Goal: Information Seeking & Learning: Learn about a topic

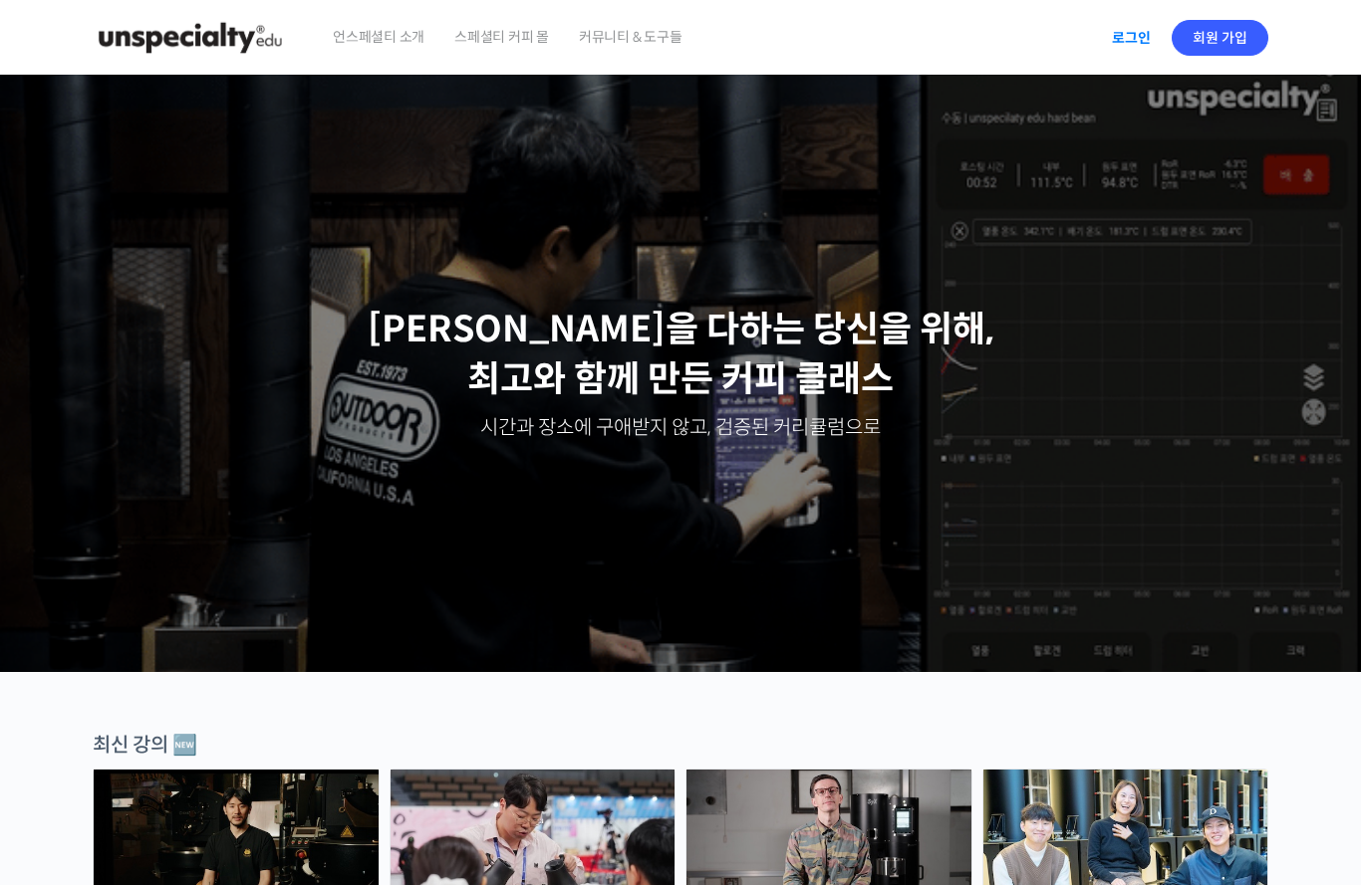
click at [1128, 36] on link "로그인" at bounding box center [1131, 38] width 63 height 46
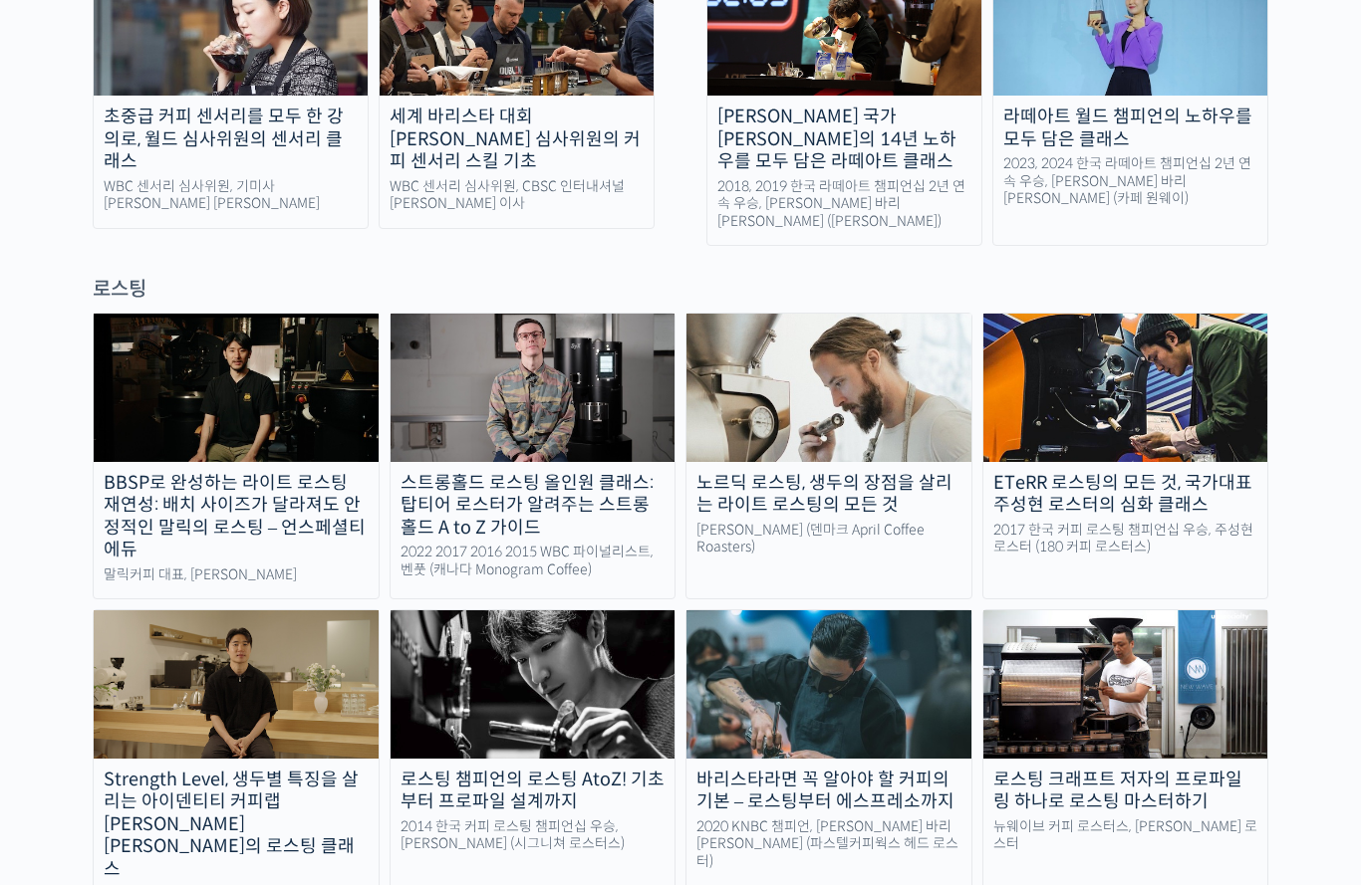
scroll to position [1611, 0]
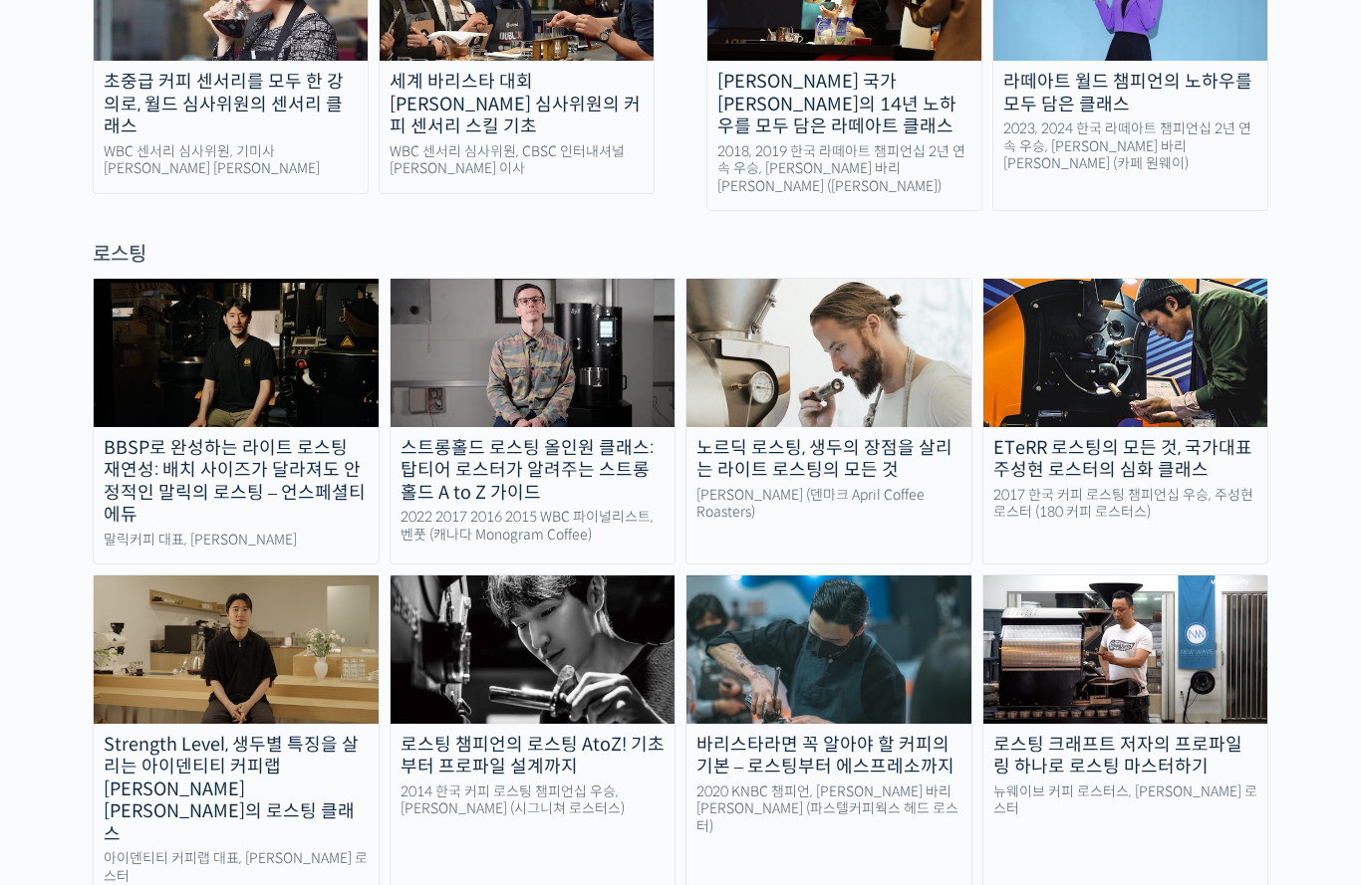
click at [562, 576] on img at bounding box center [532, 649] width 285 height 147
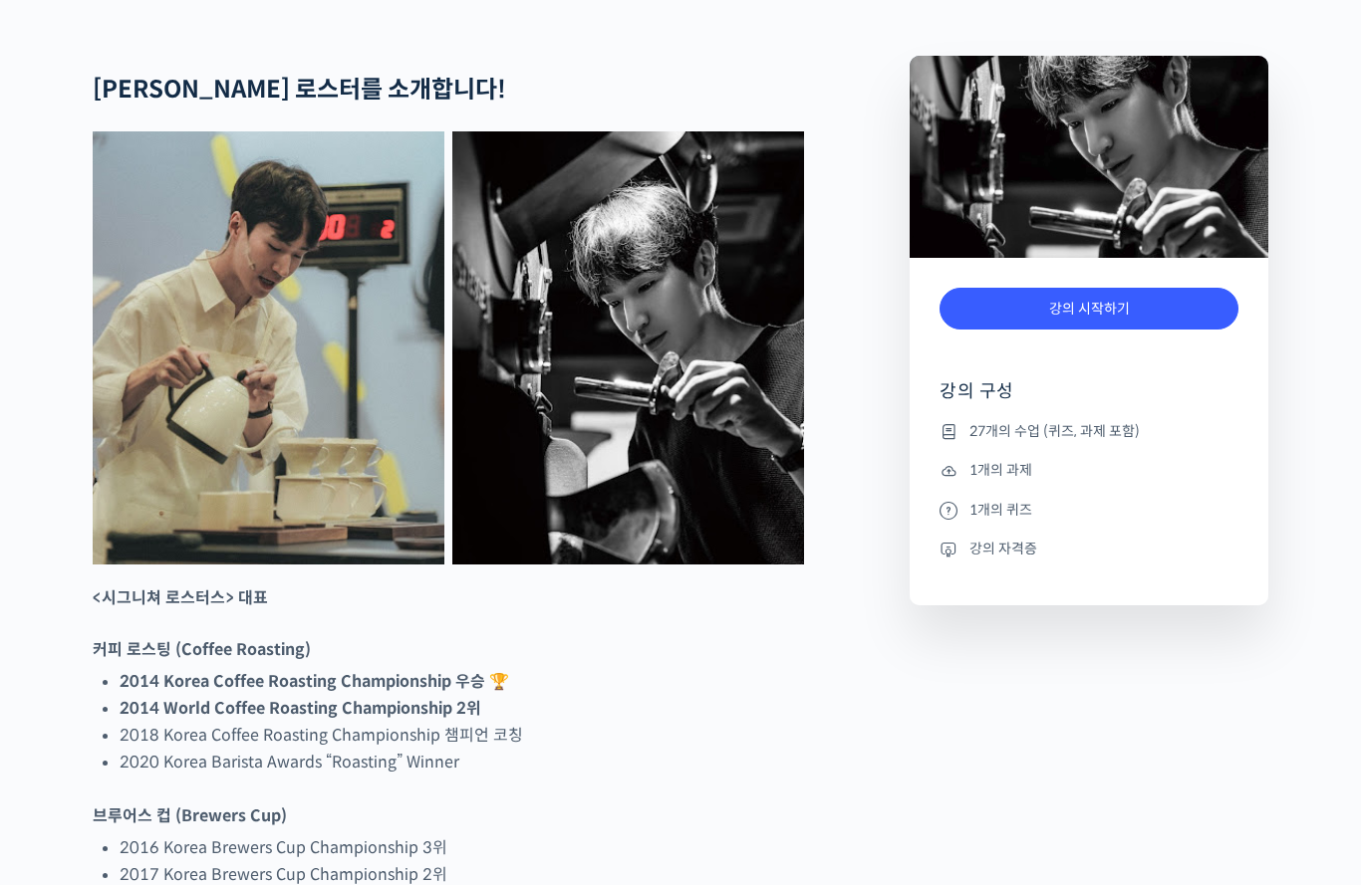
scroll to position [796, 0]
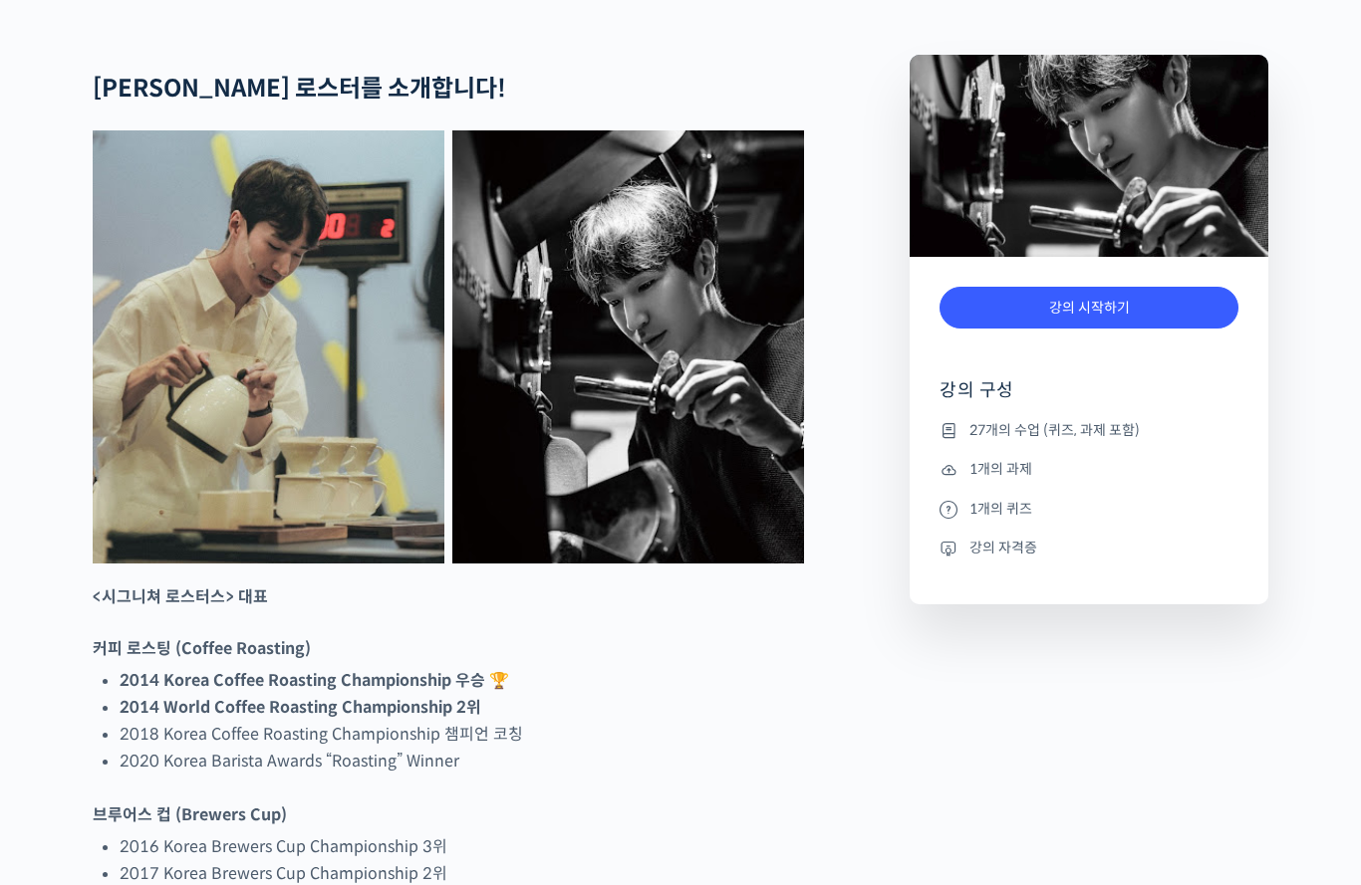
click at [1065, 360] on div "강의 시작하기" at bounding box center [1088, 318] width 299 height 83
click at [1064, 330] on link "강의 시작하기" at bounding box center [1088, 308] width 299 height 43
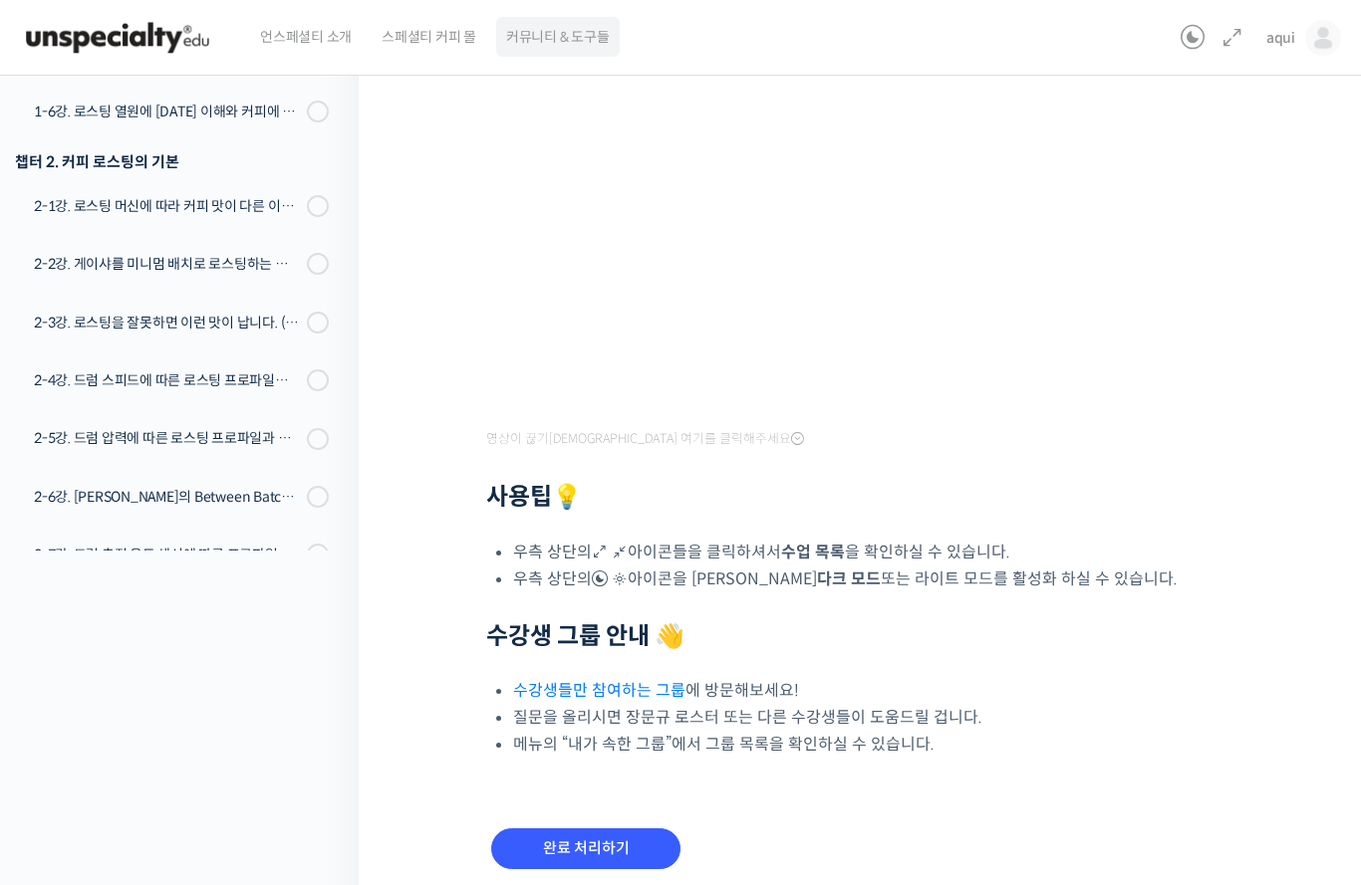
scroll to position [317, 0]
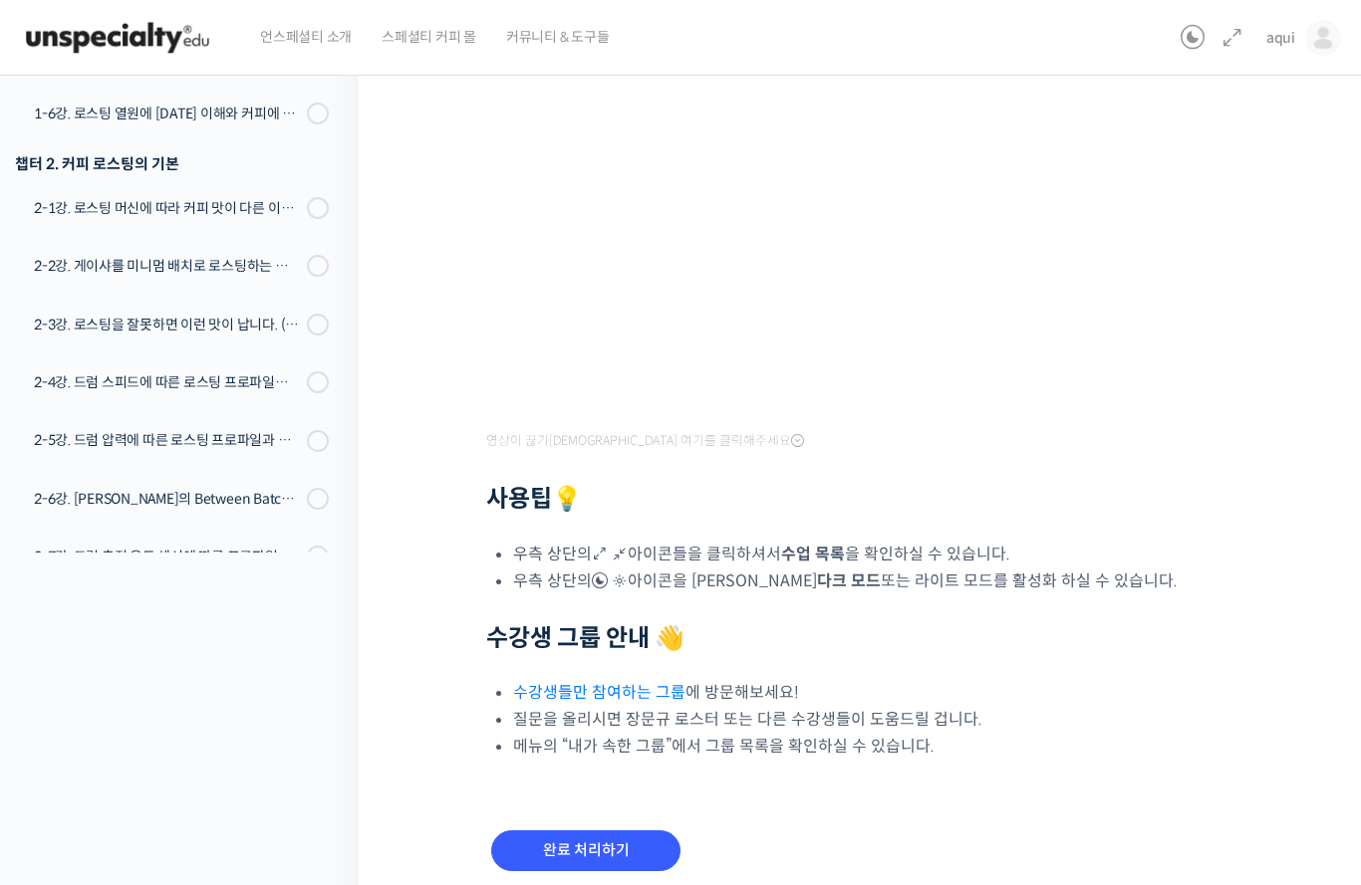
click at [551, 884] on div "완료 처리하기" at bounding box center [585, 867] width 199 height 83
click at [570, 860] on input "완료 처리하기" at bounding box center [585, 851] width 189 height 41
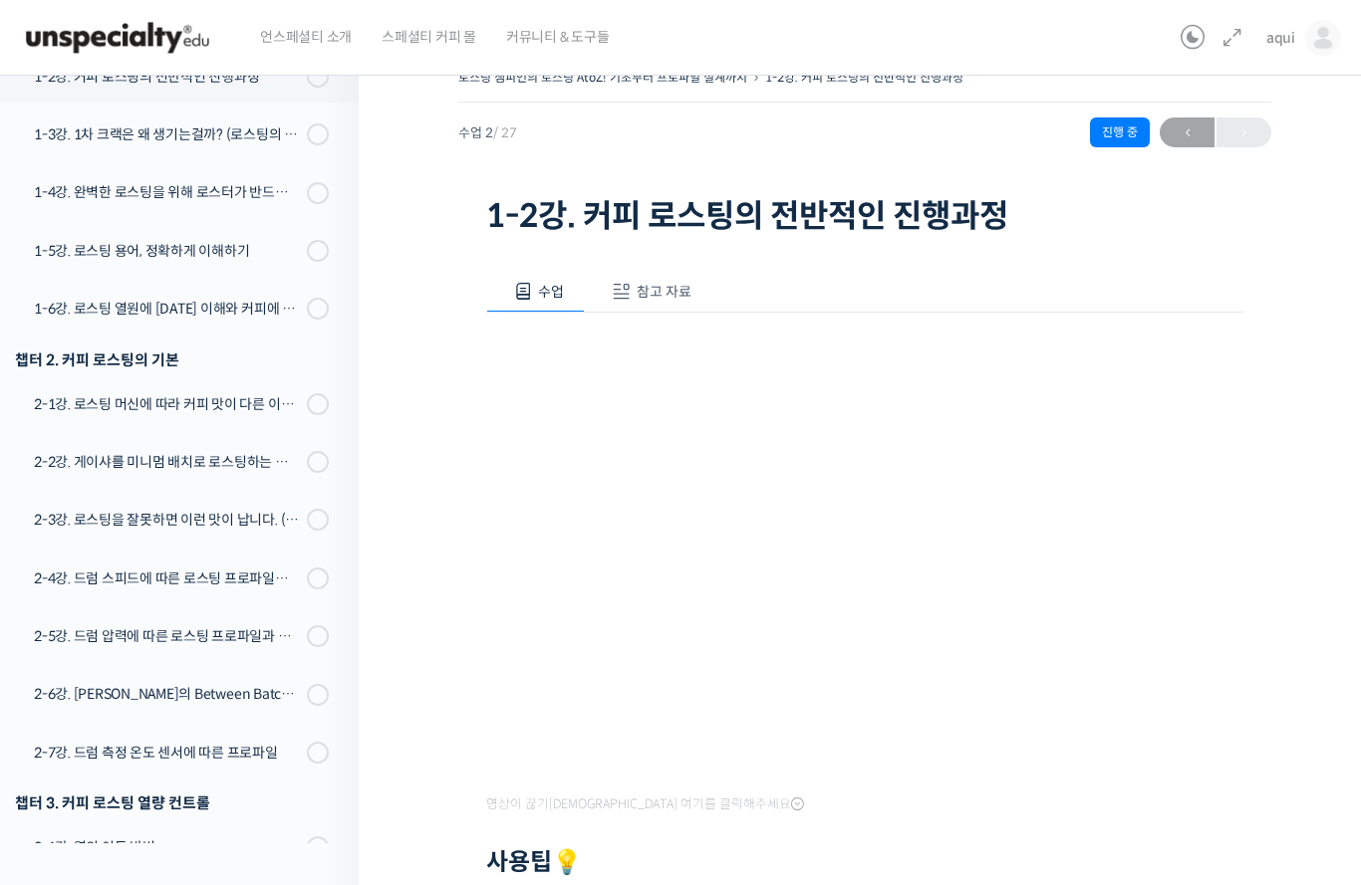
scroll to position [28, 0]
click at [520, 780] on div "영상이 끊기신다면 여기를 클릭해주세요 사용팁 💡 우측 상단의 아이콘들을 클릭하셔서 수업 목록 을 확인하실 수 있습니다. 우측 상단의 아이콘을 …" at bounding box center [864, 717] width 757 height 812
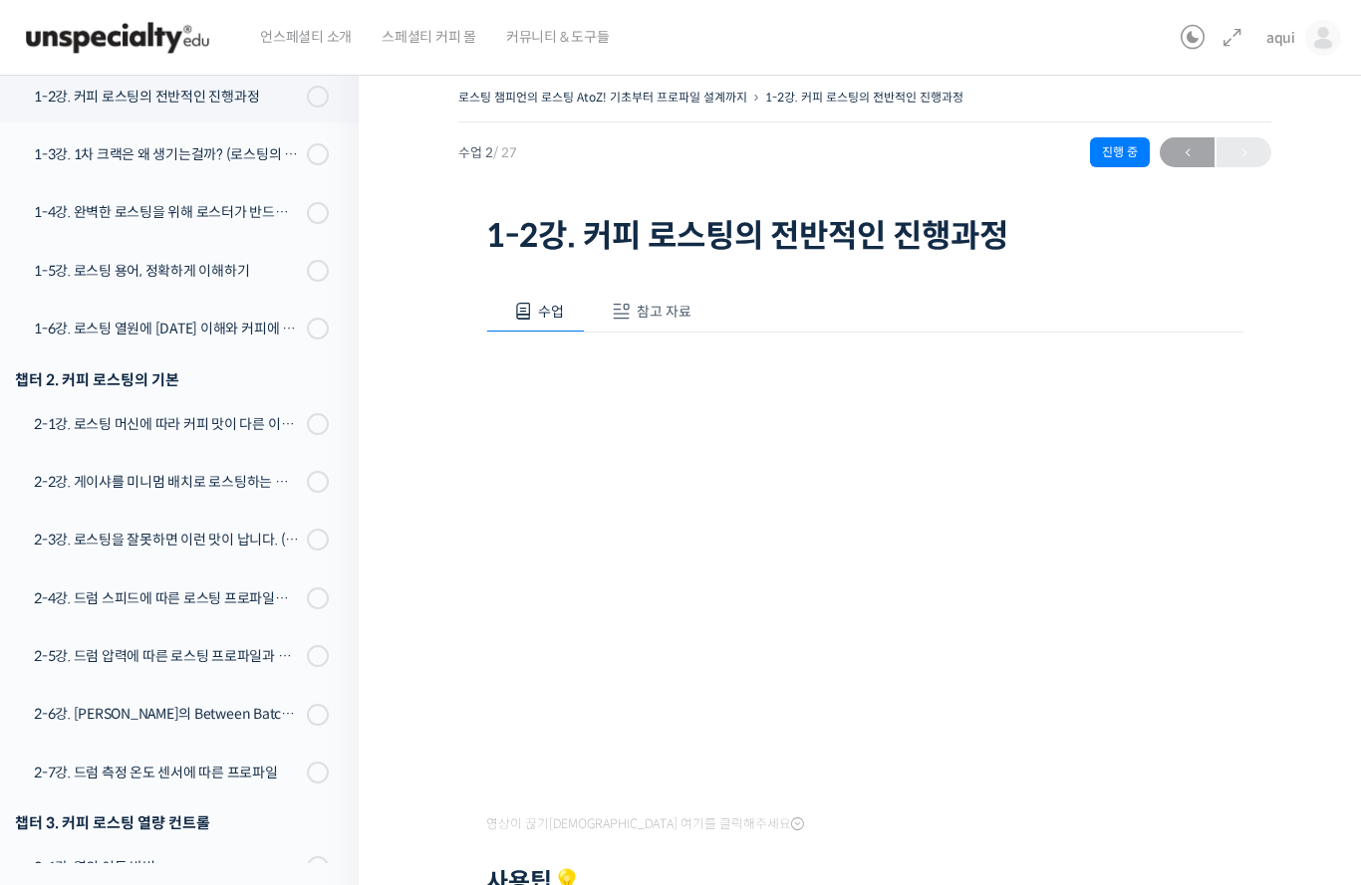
scroll to position [27, 0]
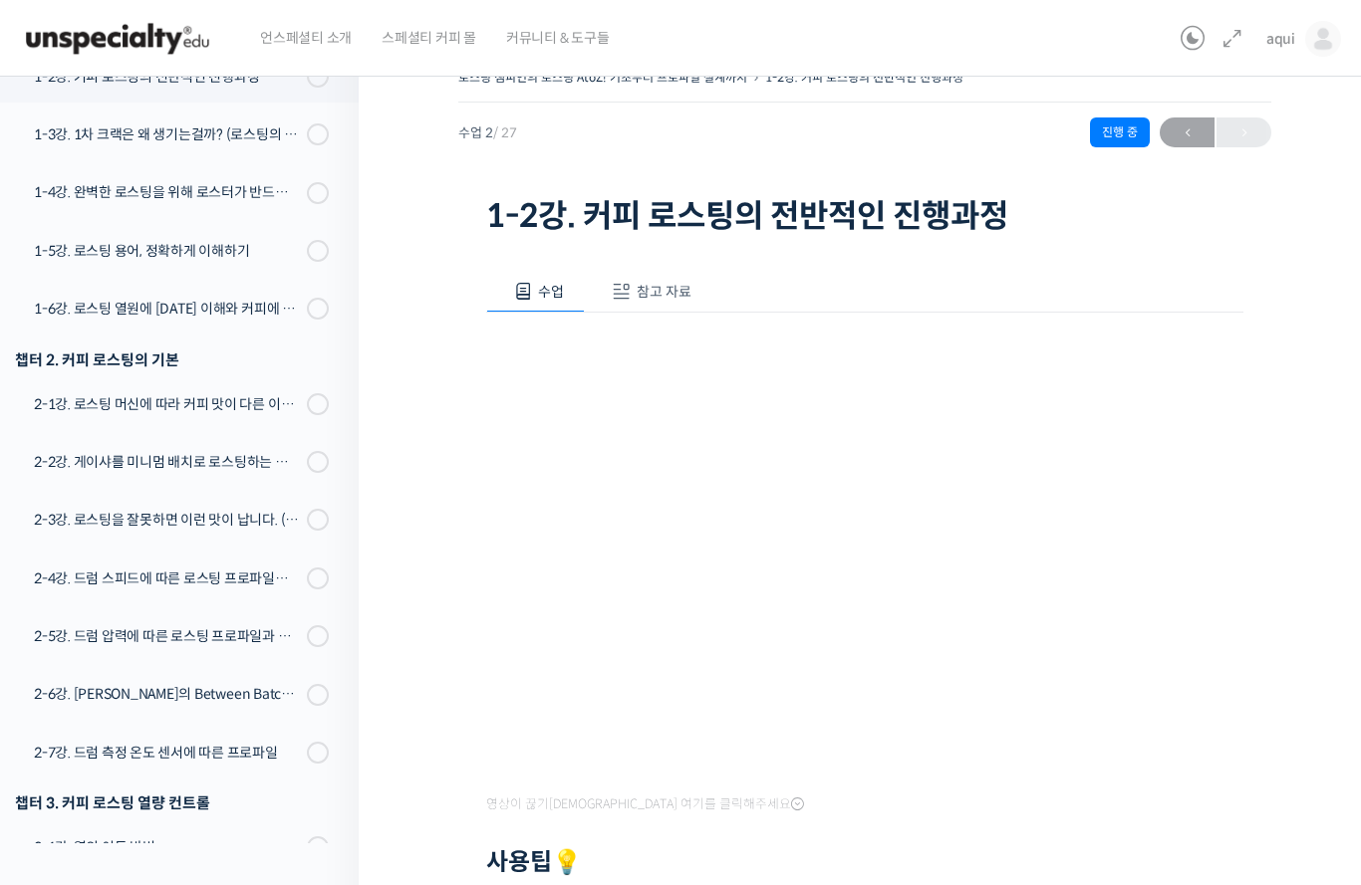
click at [659, 271] on button "참고 자료" at bounding box center [648, 291] width 127 height 42
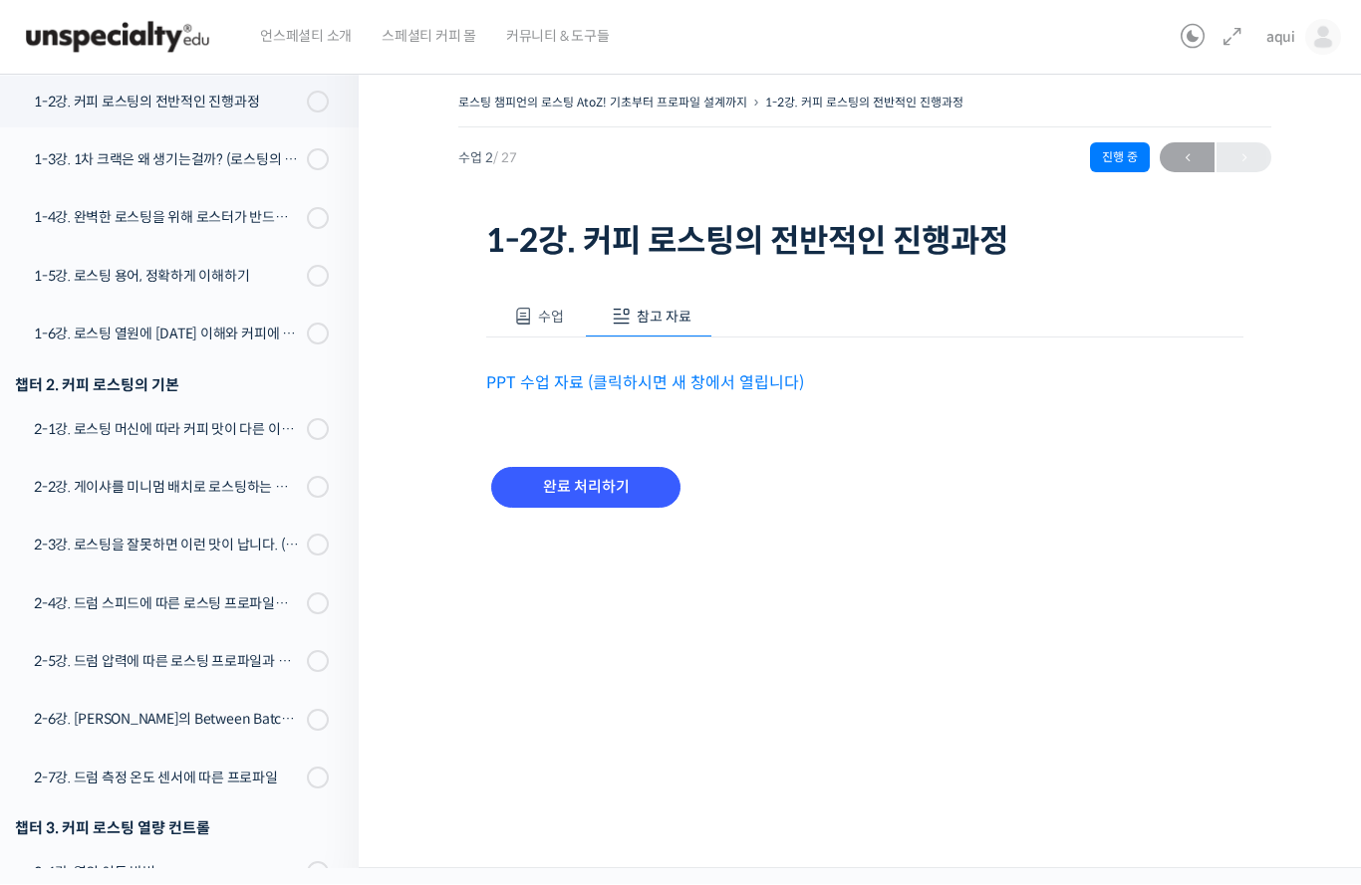
click at [531, 318] on span at bounding box center [523, 318] width 20 height 20
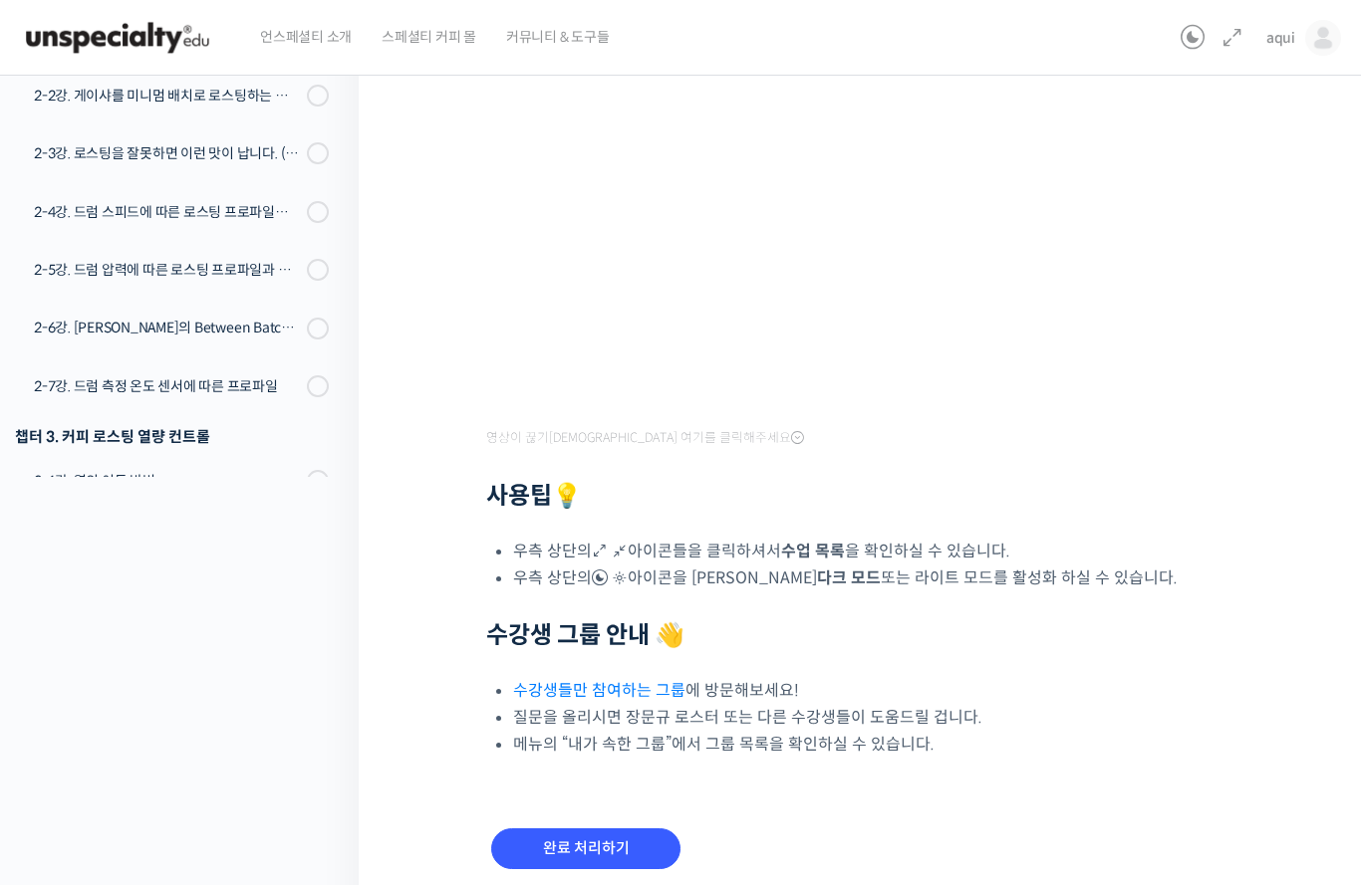
scroll to position [391, 0]
click at [624, 848] on input "완료 처리하기" at bounding box center [585, 850] width 189 height 41
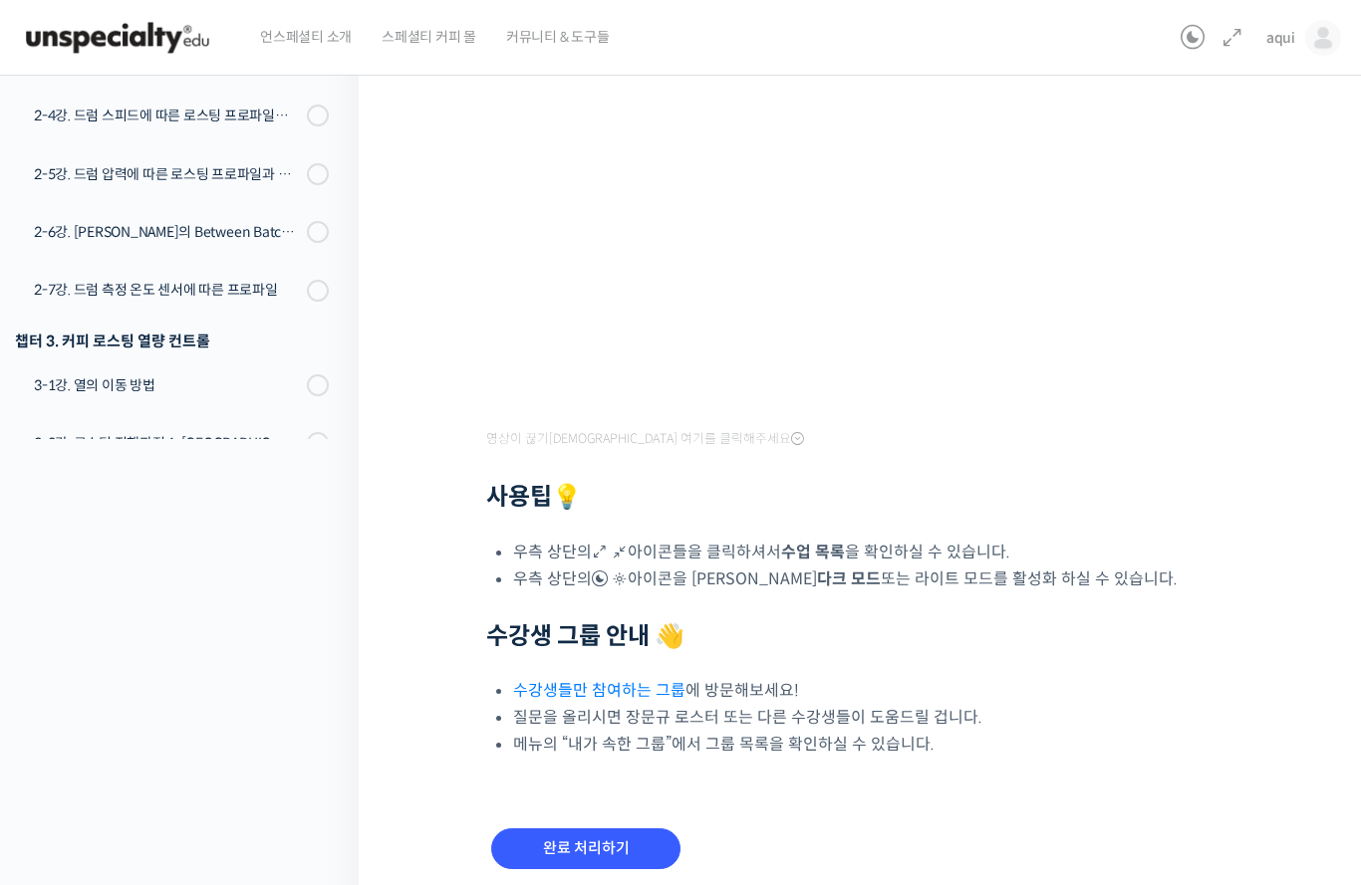
scroll to position [429, 0]
click at [591, 830] on input "완료 처리하기" at bounding box center [585, 850] width 189 height 41
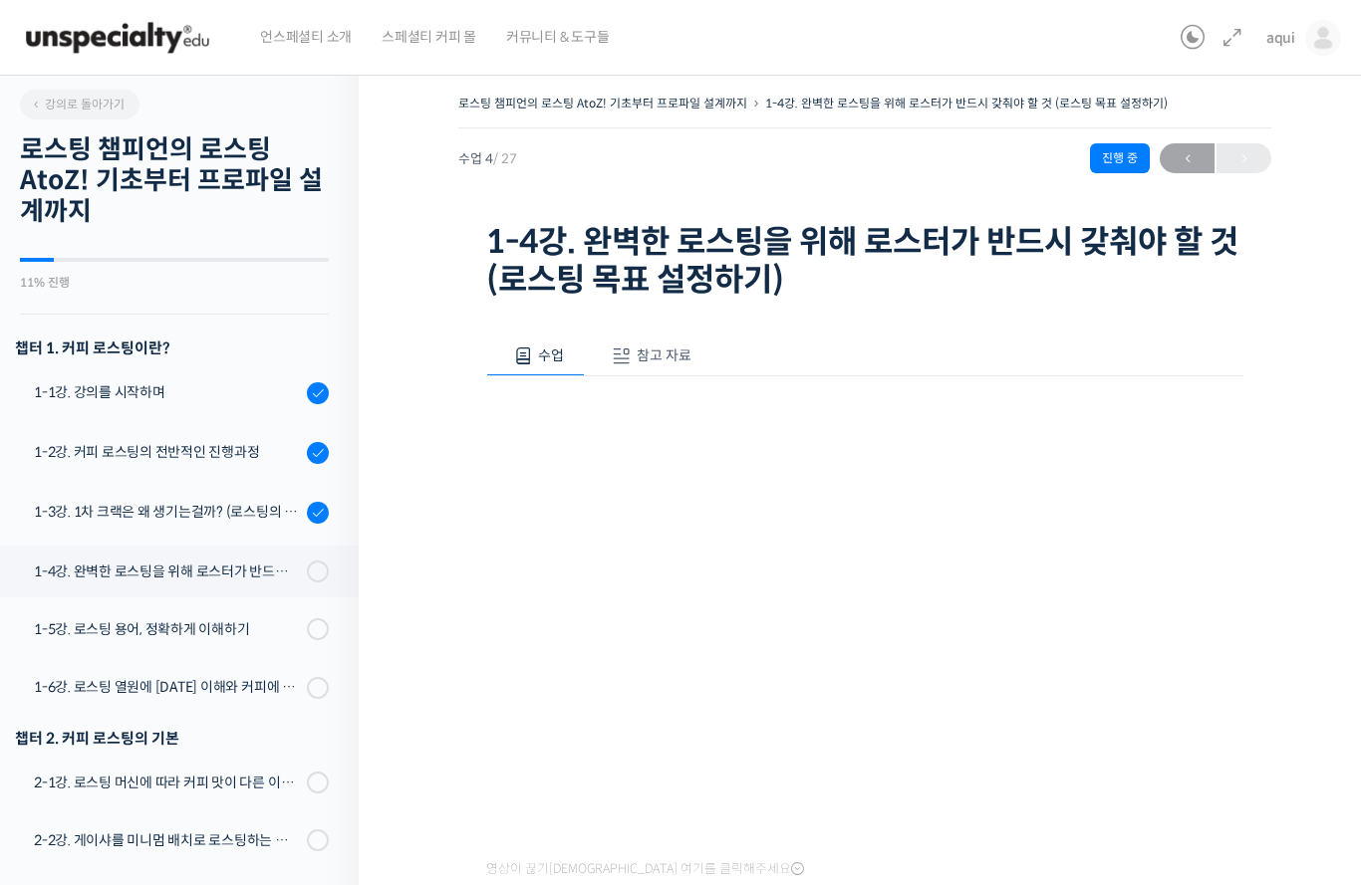
scroll to position [469, 0]
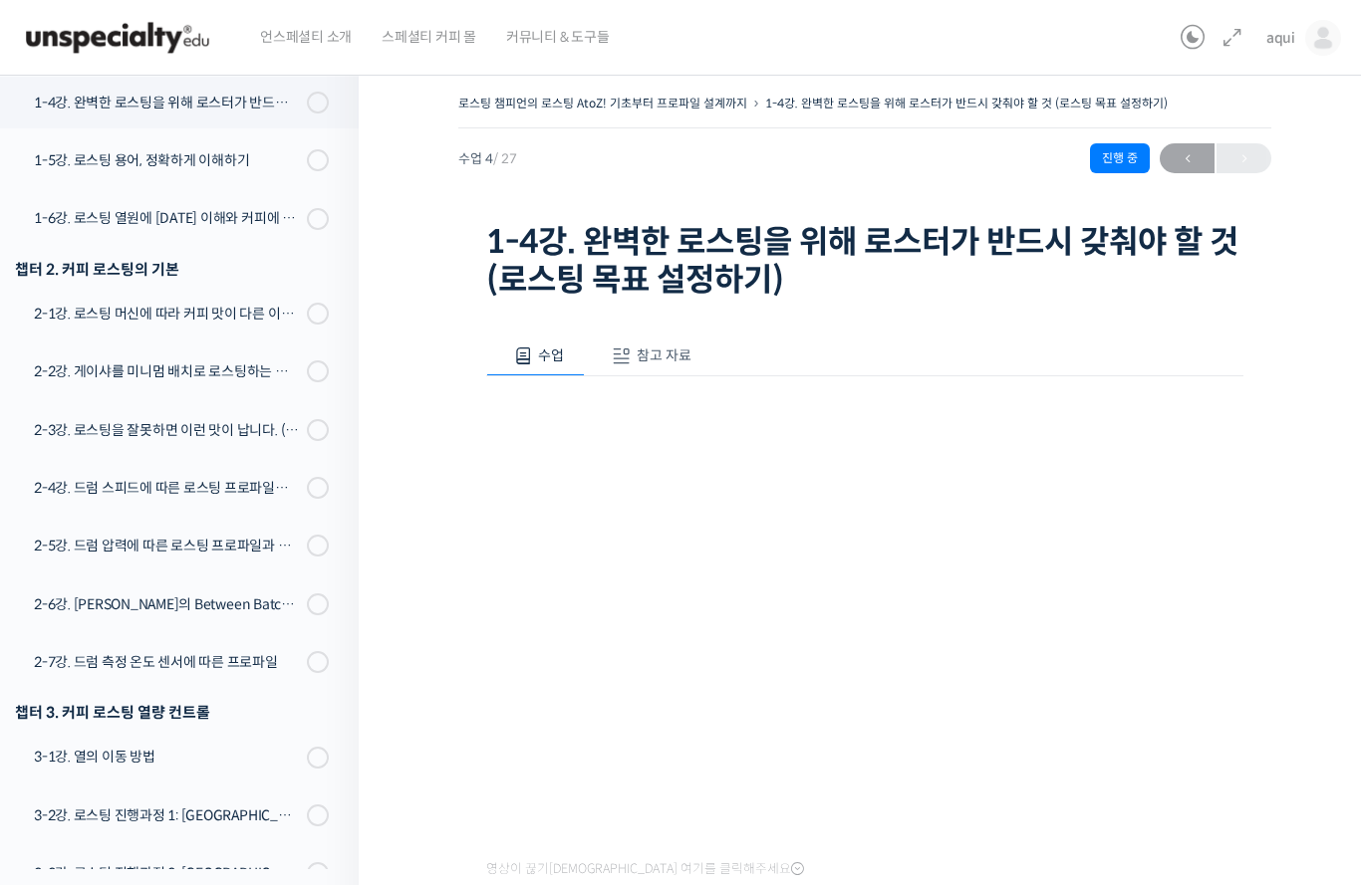
click at [560, 849] on div "영상이 끊기[DEMOGRAPHIC_DATA] 여기를 클릭해주세요" at bounding box center [864, 630] width 757 height 507
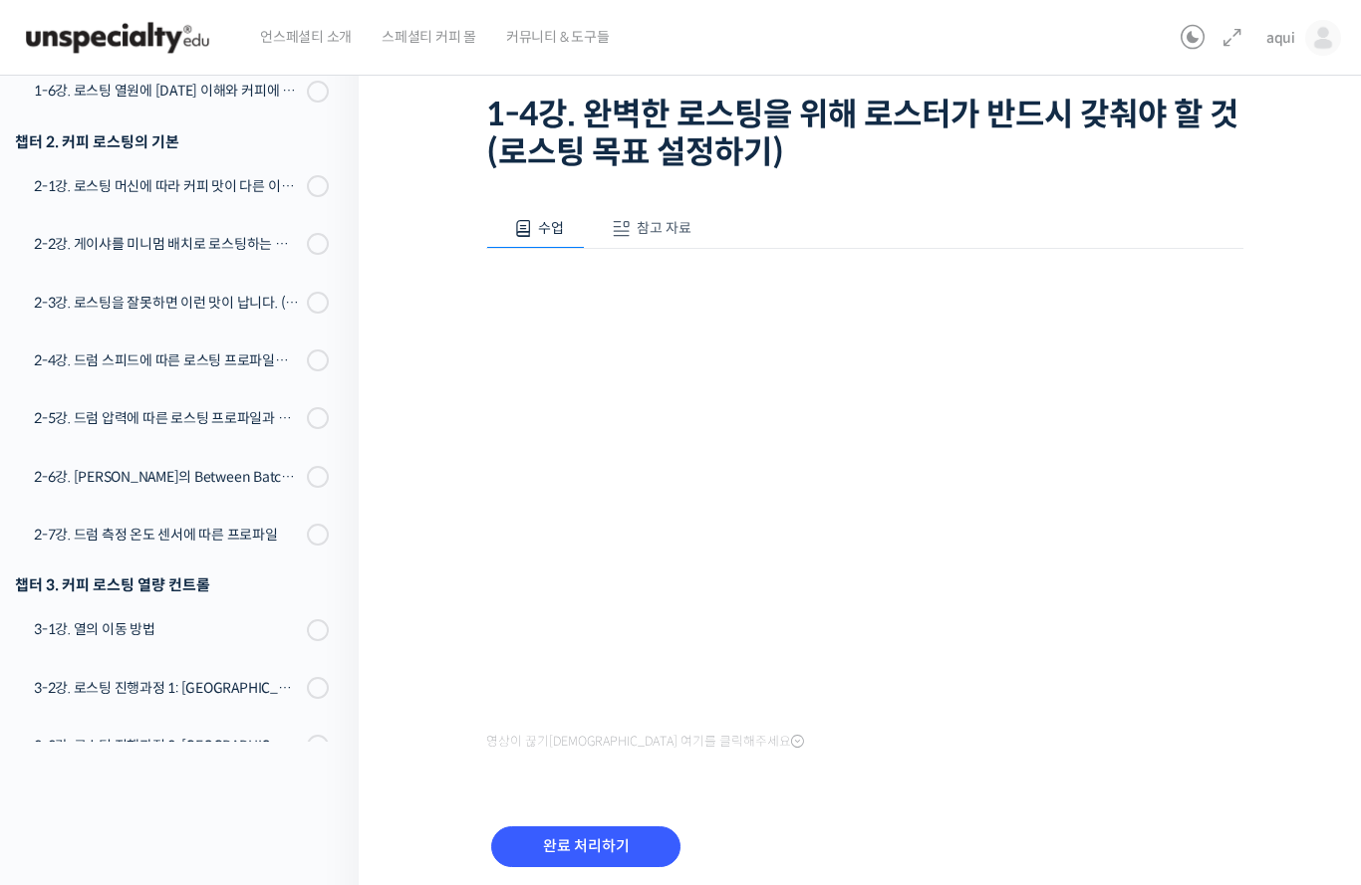
scroll to position [126, 0]
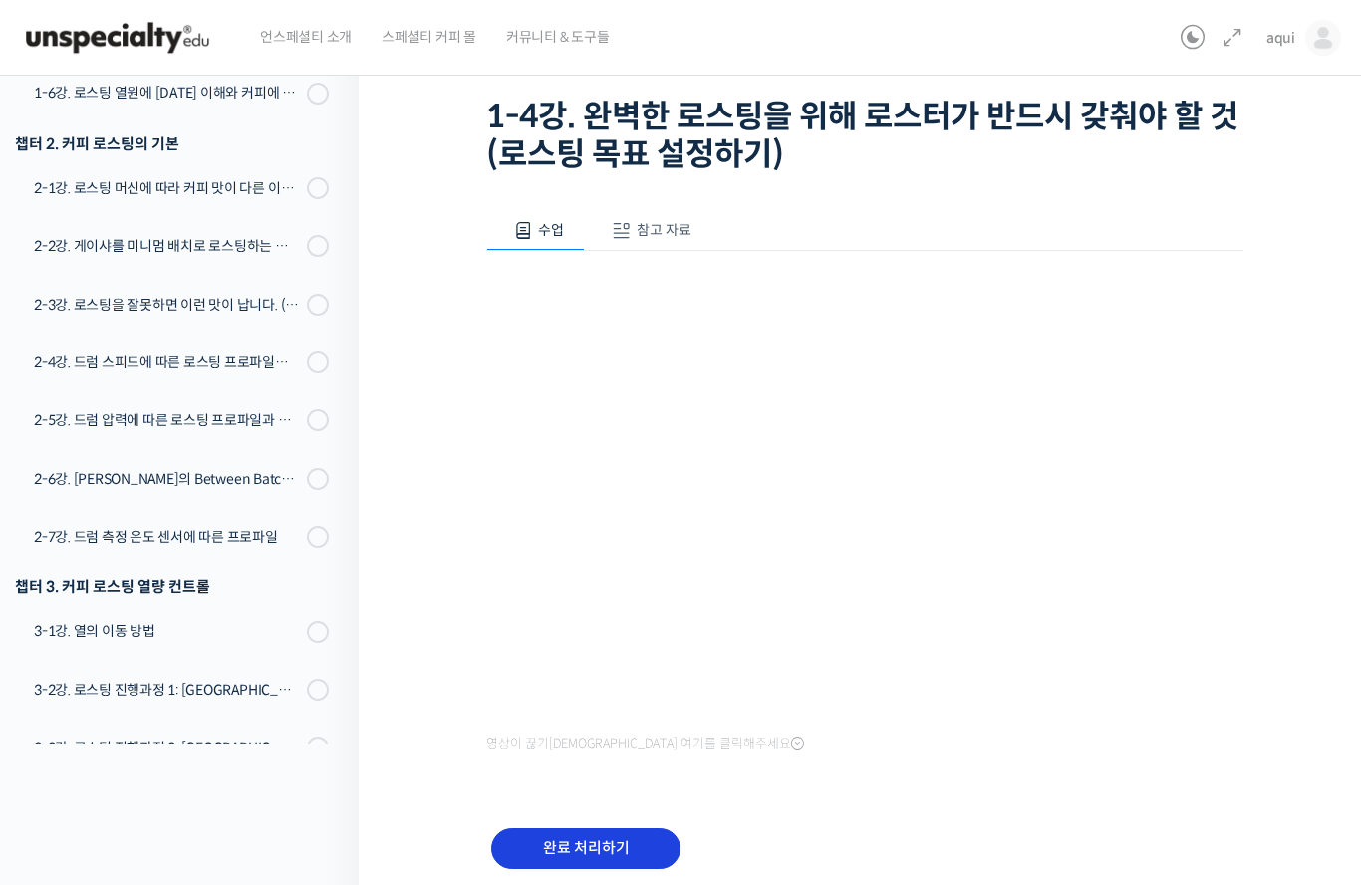
click at [568, 842] on input "완료 처리하기" at bounding box center [585, 849] width 189 height 41
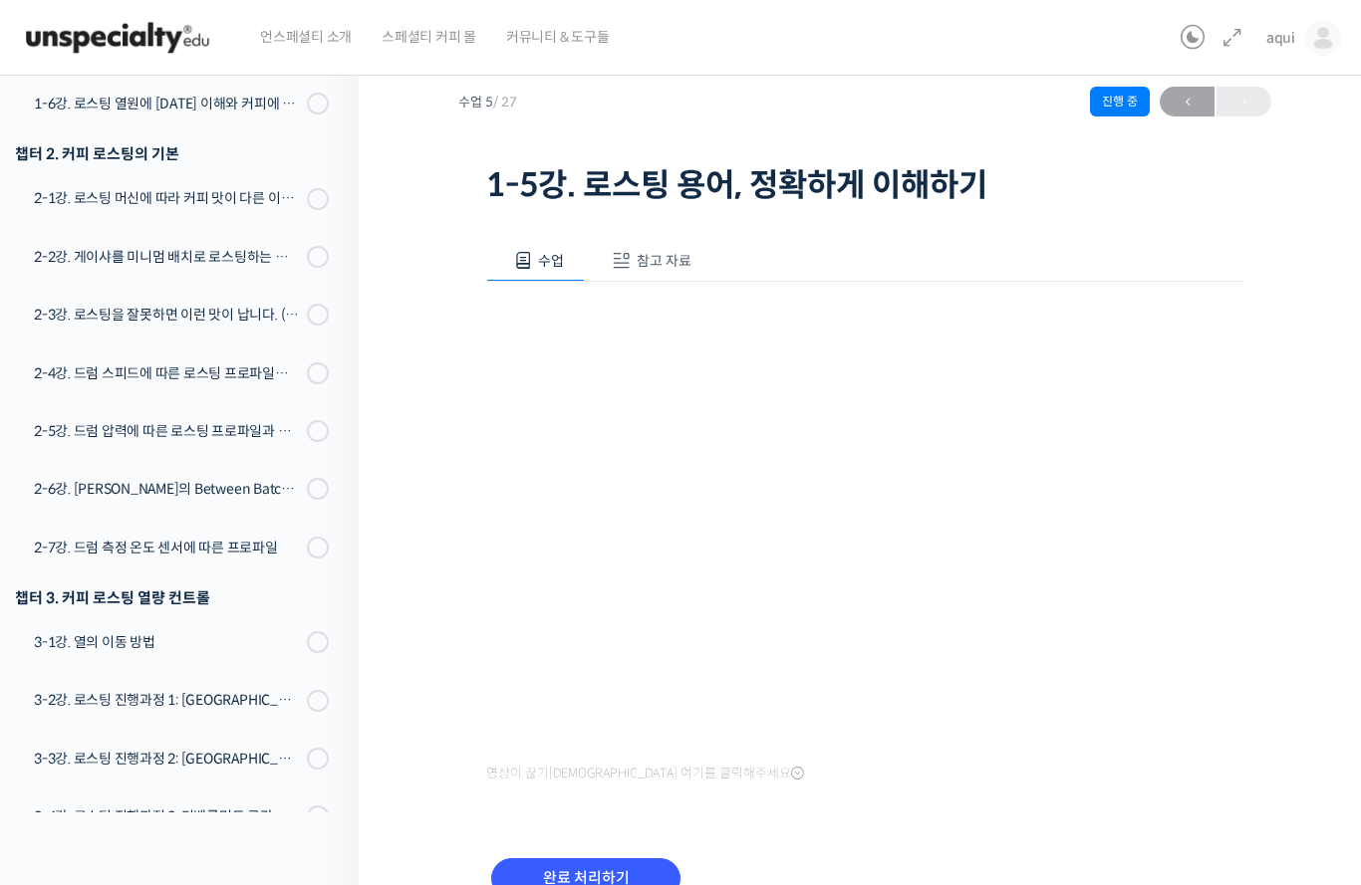
scroll to position [53, 0]
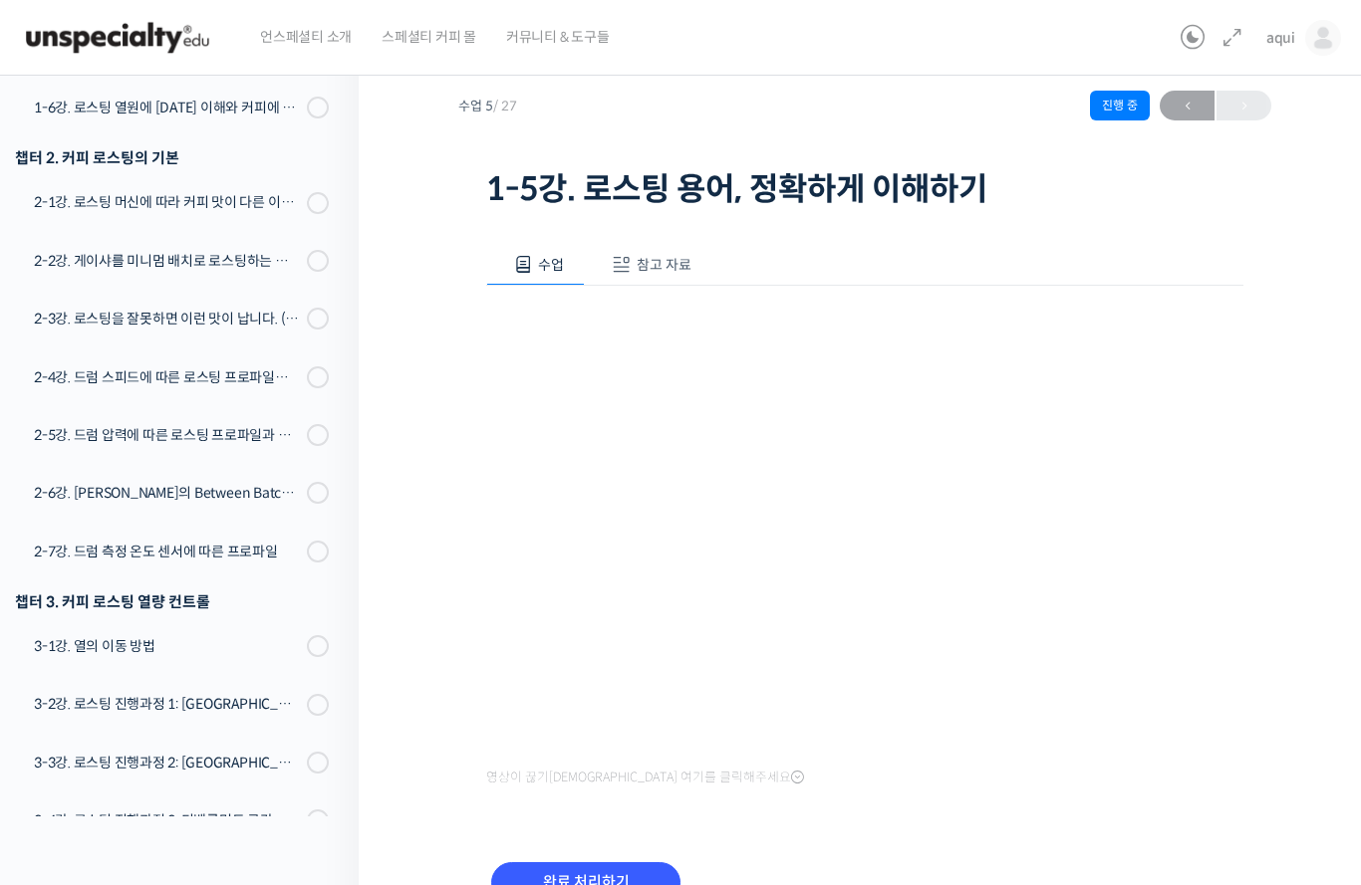
click at [546, 858] on div "완료 처리하기" at bounding box center [585, 899] width 199 height 83
click at [552, 882] on input "완료 처리하기" at bounding box center [585, 883] width 189 height 41
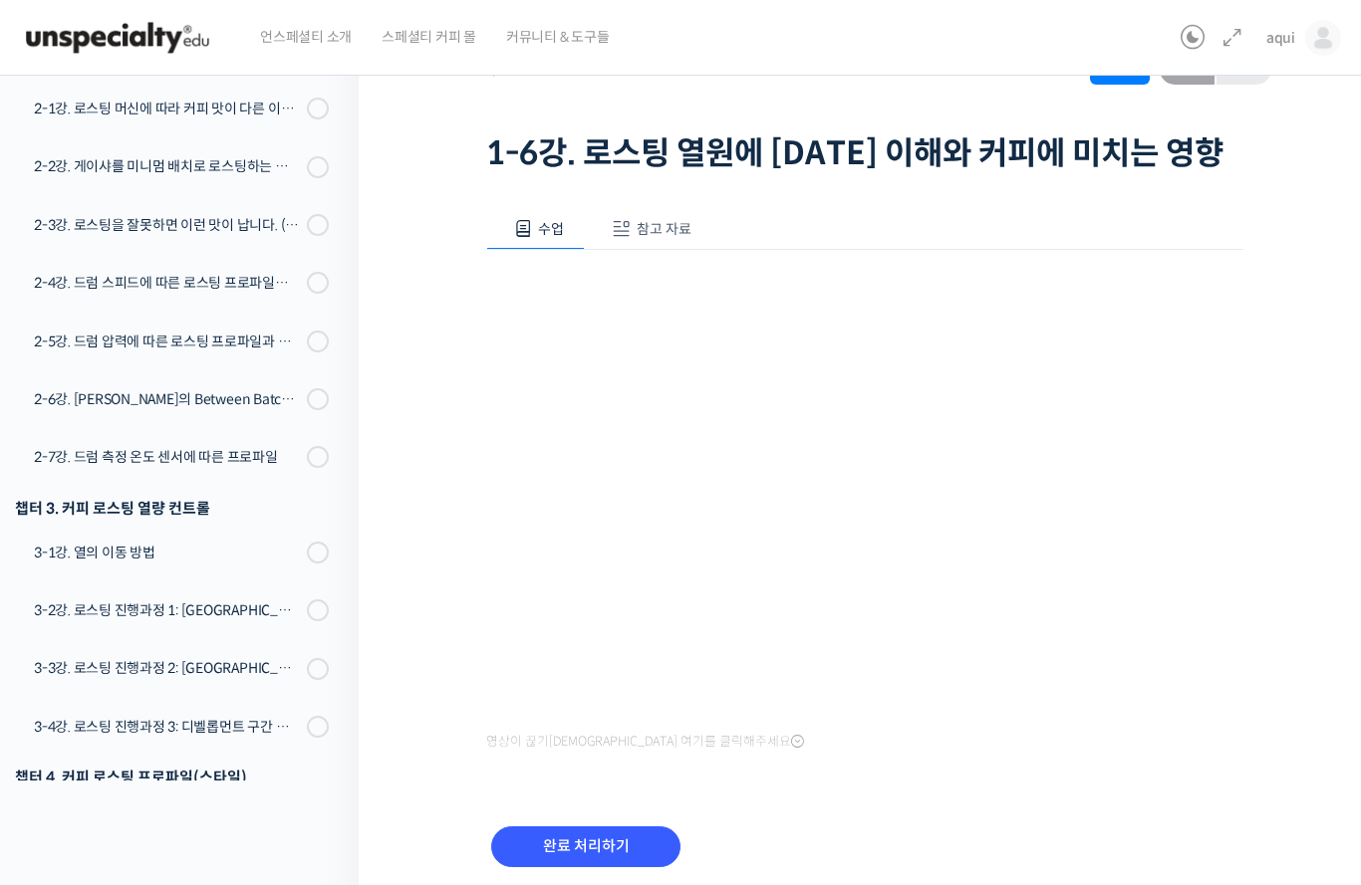
scroll to position [88, 0]
click at [555, 857] on input "완료 처리하기" at bounding box center [585, 848] width 189 height 41
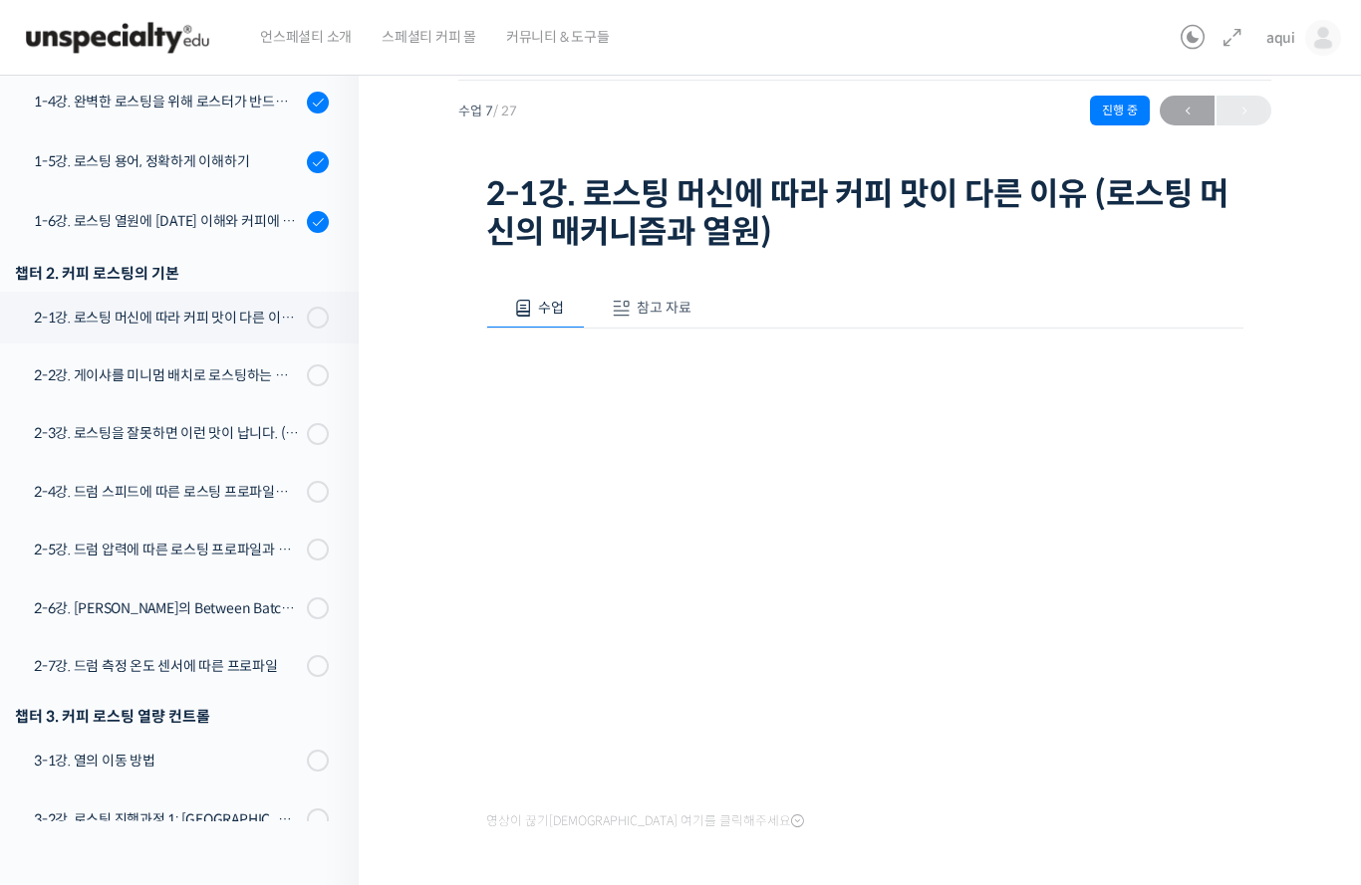
scroll to position [69, 0]
